Goal: Information Seeking & Learning: Learn about a topic

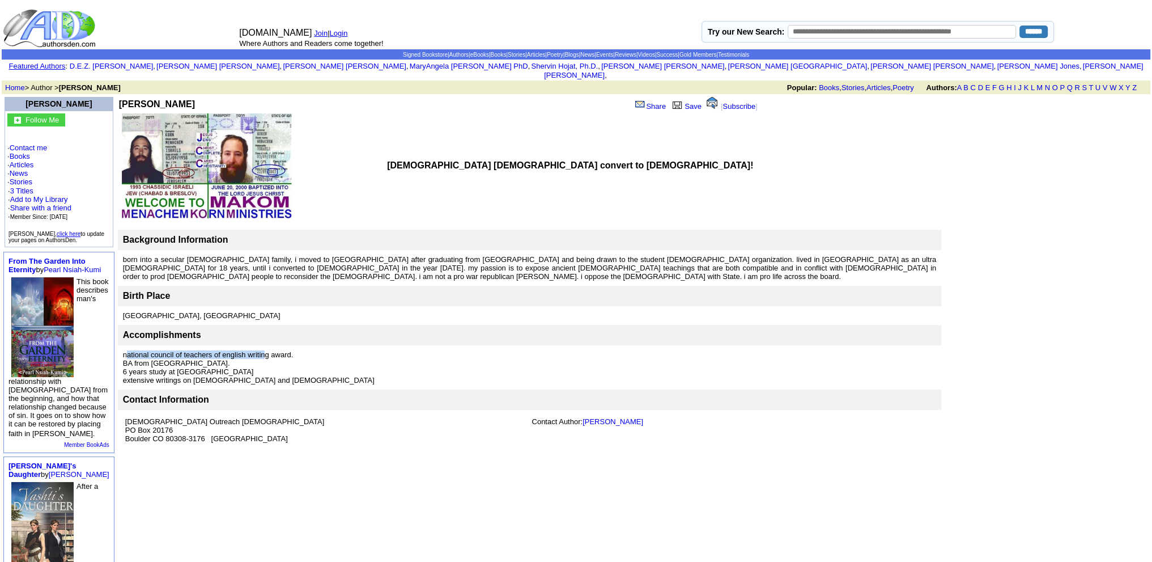
drag, startPoint x: 111, startPoint y: 346, endPoint x: 252, endPoint y: 347, distance: 141.1
click at [252, 350] on font "national council of teachers of english writing award. BA from [GEOGRAPHIC_DATA…" at bounding box center [249, 367] width 252 height 34
click at [250, 350] on font "national council of teachers of english writing award. BA from [GEOGRAPHIC_DATA…" at bounding box center [249, 367] width 252 height 34
click at [123, 357] on font "national council of teachers of english writing award. BA from [GEOGRAPHIC_DATA…" at bounding box center [249, 367] width 252 height 34
click at [171, 364] on font "national council of teachers of english writing award. BA from [GEOGRAPHIC_DATA…" at bounding box center [249, 367] width 252 height 34
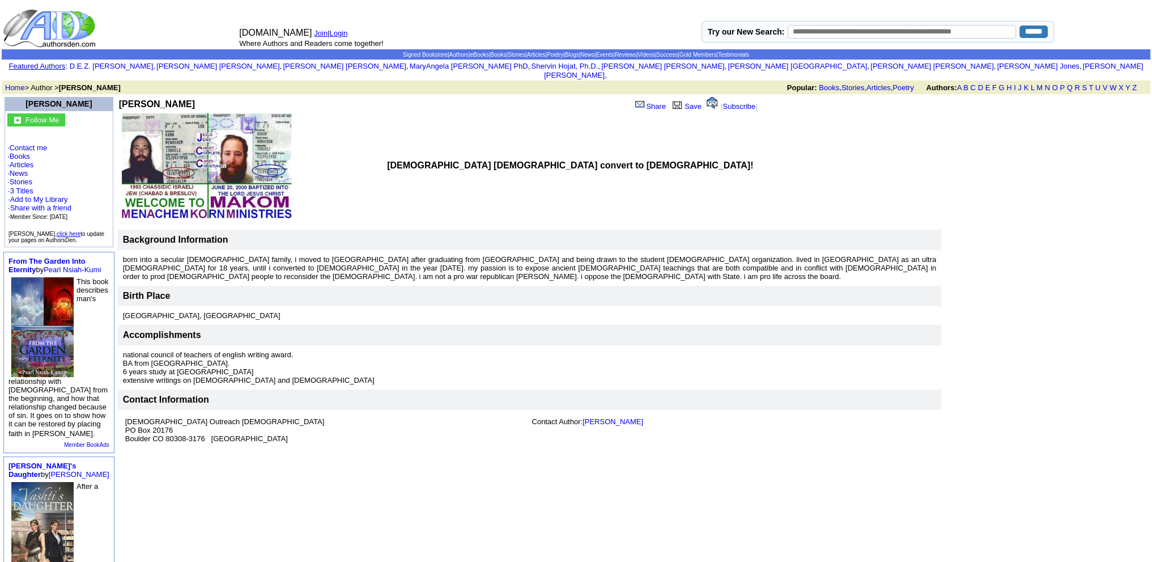
click at [266, 261] on font "born into a secular [DEMOGRAPHIC_DATA] family, i moved to [GEOGRAPHIC_DATA] aft…" at bounding box center [529, 268] width 813 height 26
